Goal: Information Seeking & Learning: Check status

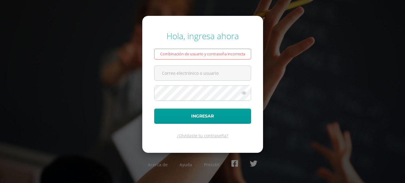
click at [154, 108] on button "Ingresar" at bounding box center [202, 115] width 97 height 15
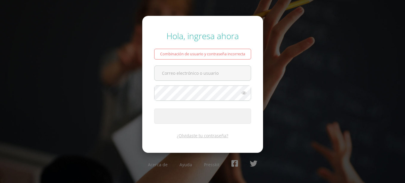
type input "20180006@fatima.edu.gt"
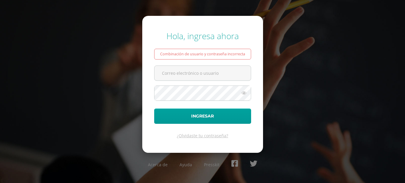
type input "20180006@fatima.edu.gt"
click at [154, 108] on button "Ingresar" at bounding box center [202, 115] width 97 height 15
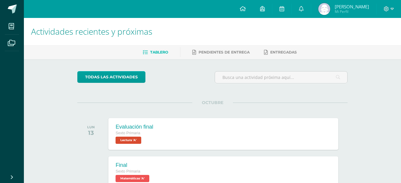
scroll to position [77, 0]
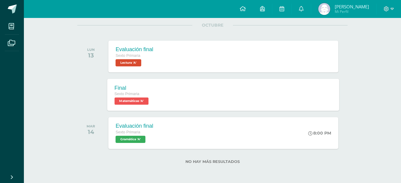
click at [306, 87] on div "Final Sexto Primaria Matemáticas 'A' Final Matemáticas Cargando contenido" at bounding box center [223, 95] width 232 height 32
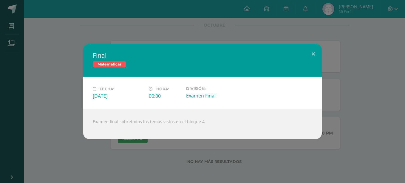
click at [350, 86] on div "Final Matemáticas Fecha: Lunes 13 de Octubre Hora: 00:00 División: Examen Final" at bounding box center [202, 91] width 401 height 95
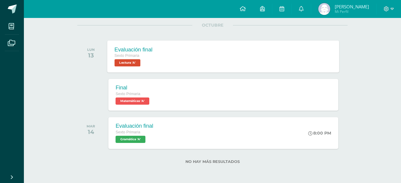
click at [303, 64] on div "Evaluación final Sexto Primaria Lectura 'A' Evaluación final Lectura Cargando c…" at bounding box center [223, 56] width 232 height 32
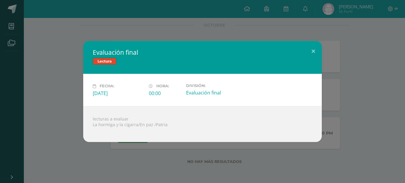
click at [329, 62] on div "Evaluación final Lectura Fecha: Lunes 13 de Octubre Hora: 00:00 División:" at bounding box center [202, 91] width 401 height 101
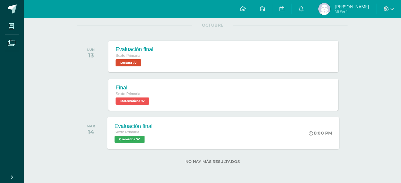
click at [250, 142] on div "Evaluación final Sexto Primaria Gramática 'A' 8:00 PM Evaluación final Gramátic…" at bounding box center [223, 133] width 232 height 32
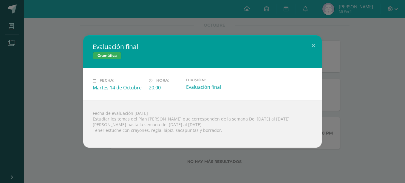
click at [338, 116] on div "Evaluación final Gramática Fecha: Martes 14 de Octubre Hora: 20:00 División:" at bounding box center [202, 91] width 401 height 112
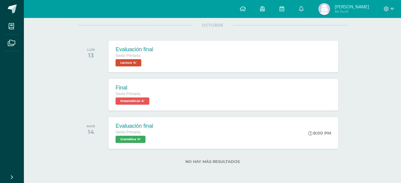
click at [338, 7] on span "José Eduardo Mi Perfil" at bounding box center [343, 9] width 53 height 12
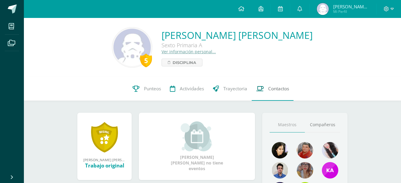
click at [258, 84] on link "Contactos" at bounding box center [273, 89] width 42 height 24
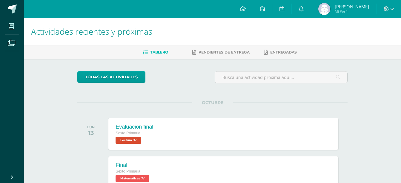
click at [330, 13] on img at bounding box center [324, 9] width 12 height 12
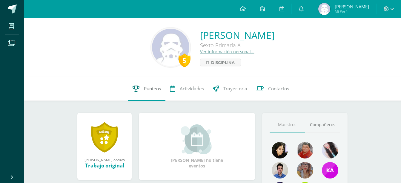
click at [149, 98] on link "Punteos" at bounding box center [146, 89] width 37 height 24
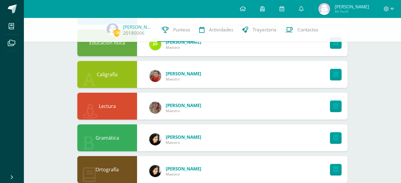
scroll to position [381, 0]
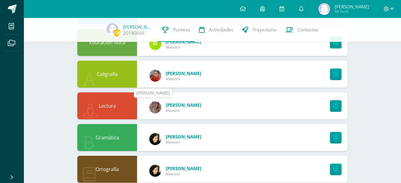
click at [154, 107] on img at bounding box center [155, 107] width 12 height 12
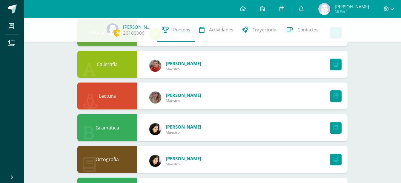
scroll to position [391, 0]
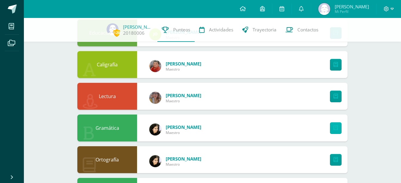
click at [338, 130] on link at bounding box center [336, 128] width 12 height 12
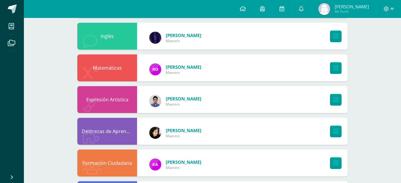
scroll to position [106, 0]
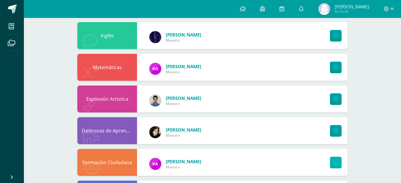
click at [335, 159] on link at bounding box center [336, 162] width 12 height 12
